Goal: Information Seeking & Learning: Understand process/instructions

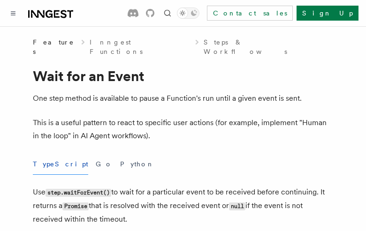
click at [49, 155] on button "TypeScript" at bounding box center [60, 164] width 55 height 21
click at [96, 155] on button "Go" at bounding box center [104, 164] width 17 height 21
